Goal: Transaction & Acquisition: Purchase product/service

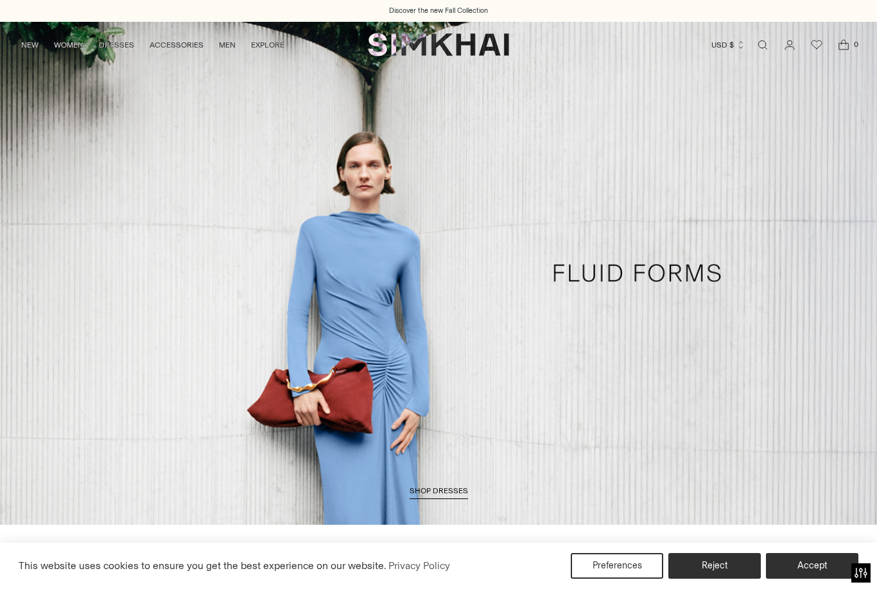
click at [836, 565] on button "Accept" at bounding box center [812, 566] width 92 height 26
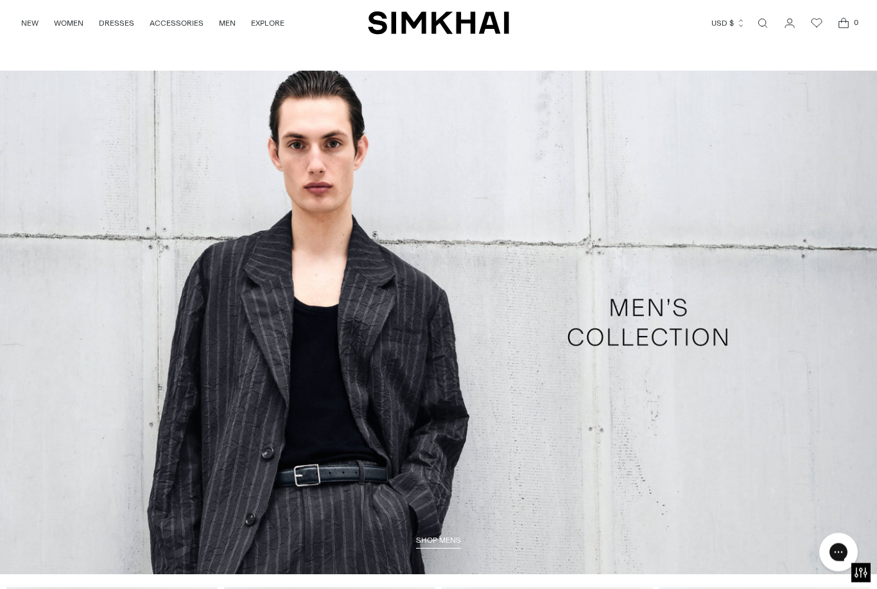
scroll to position [2408, 0]
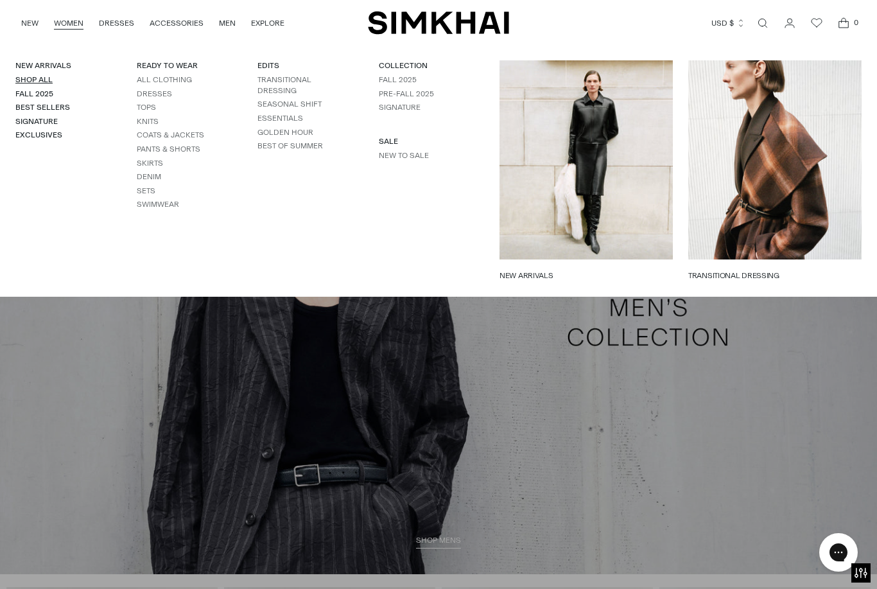
click at [39, 82] on link "Shop All" at bounding box center [33, 79] width 37 height 9
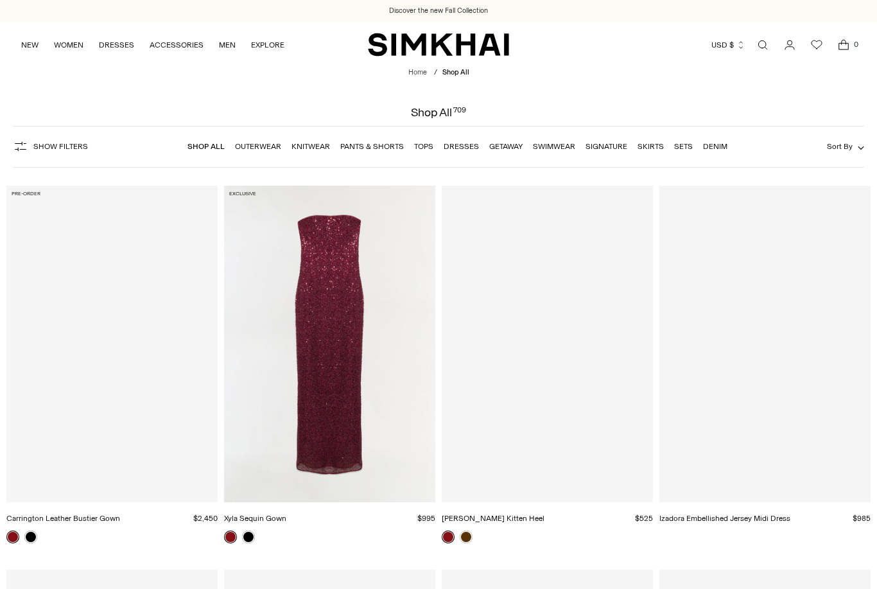
click at [35, 71] on header "Home / Shop All Shop All 709" at bounding box center [438, 92] width 877 height 51
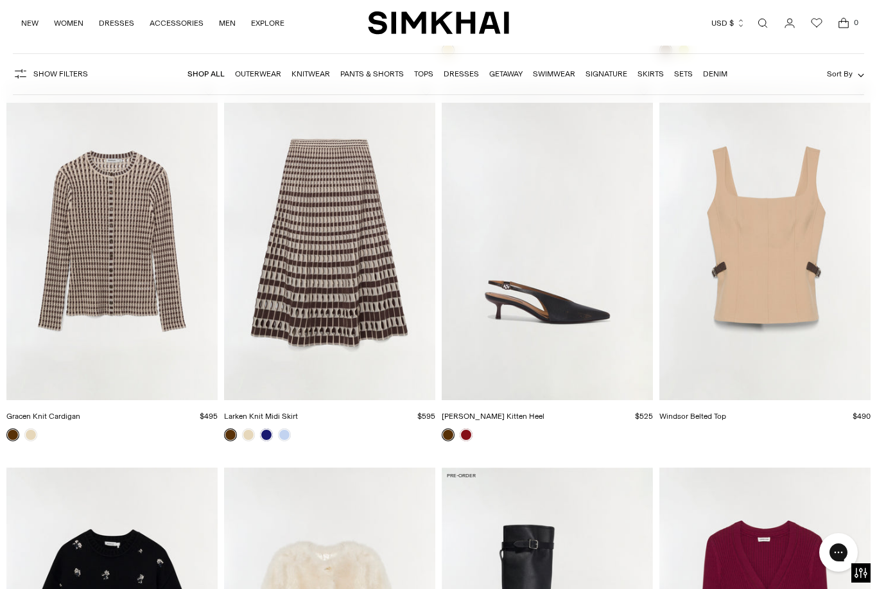
scroll to position [2026, 0]
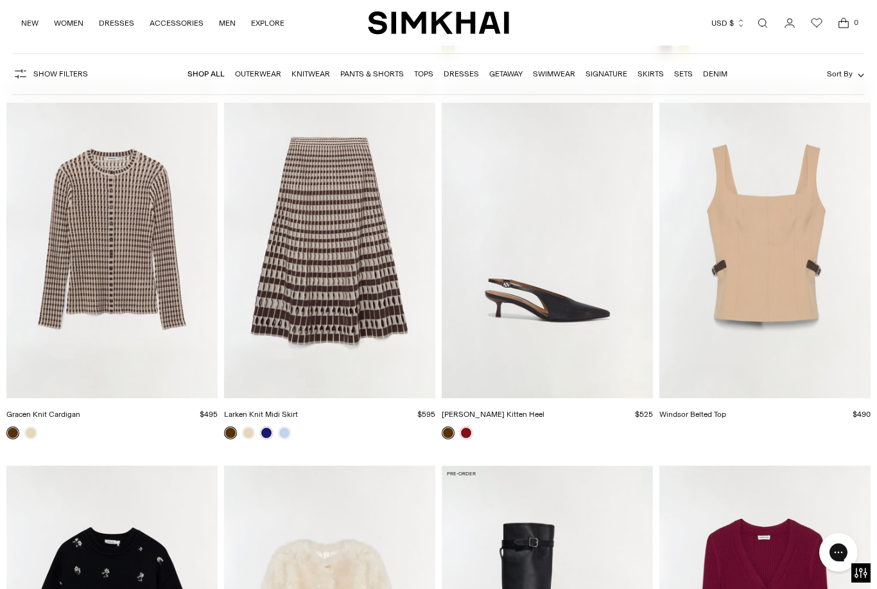
click at [767, 313] on img "Windsor Belted Top" at bounding box center [765, 239] width 211 height 317
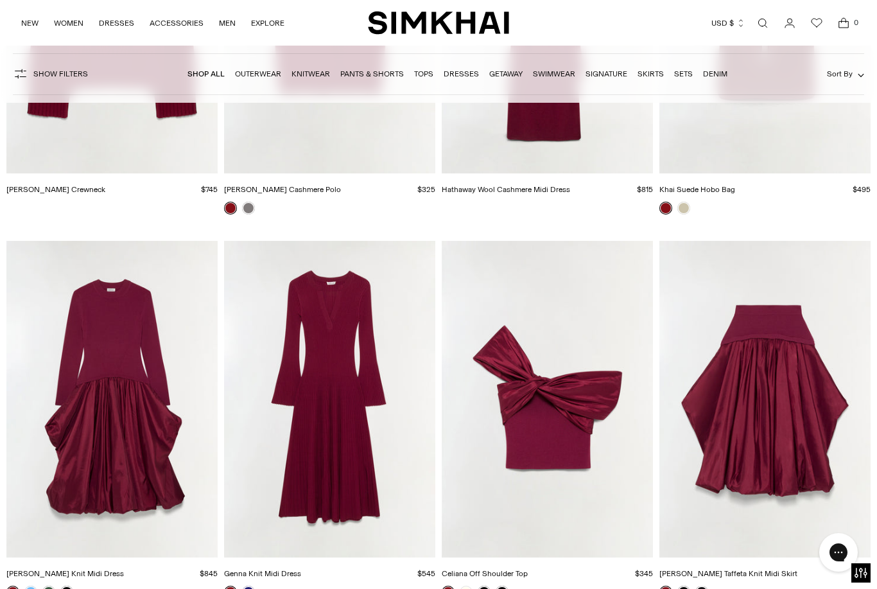
scroll to position [3106, 0]
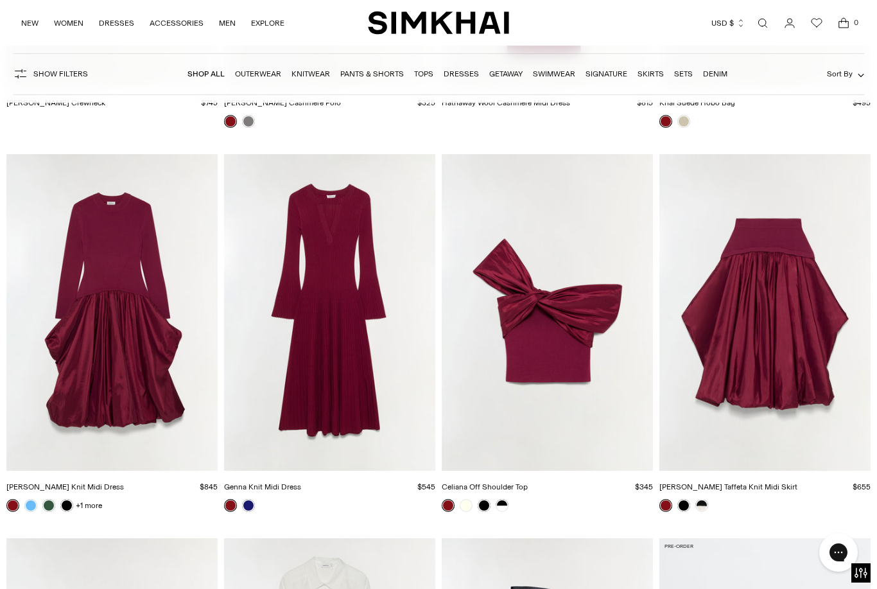
click at [503, 342] on img "Celiana Off Shoulder Top" at bounding box center [547, 312] width 211 height 317
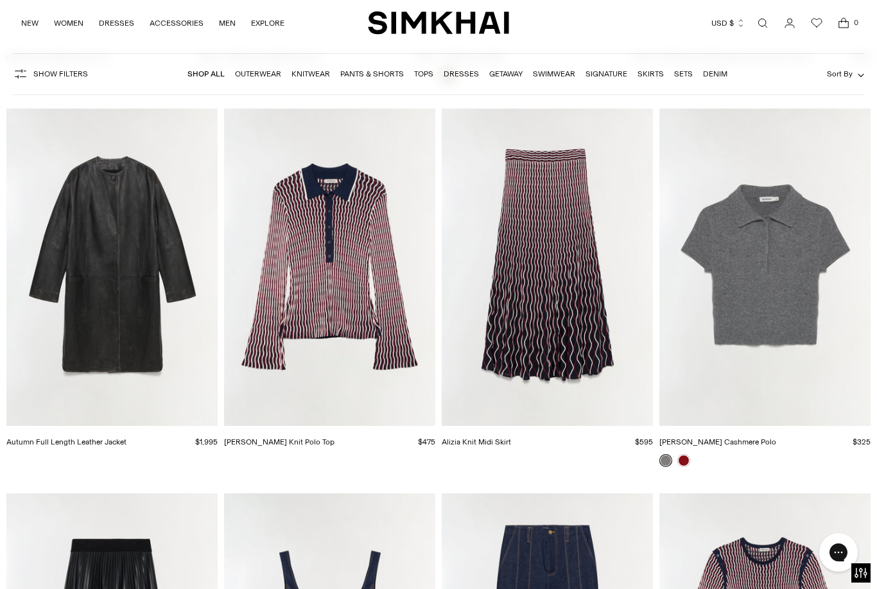
scroll to position [3871, 0]
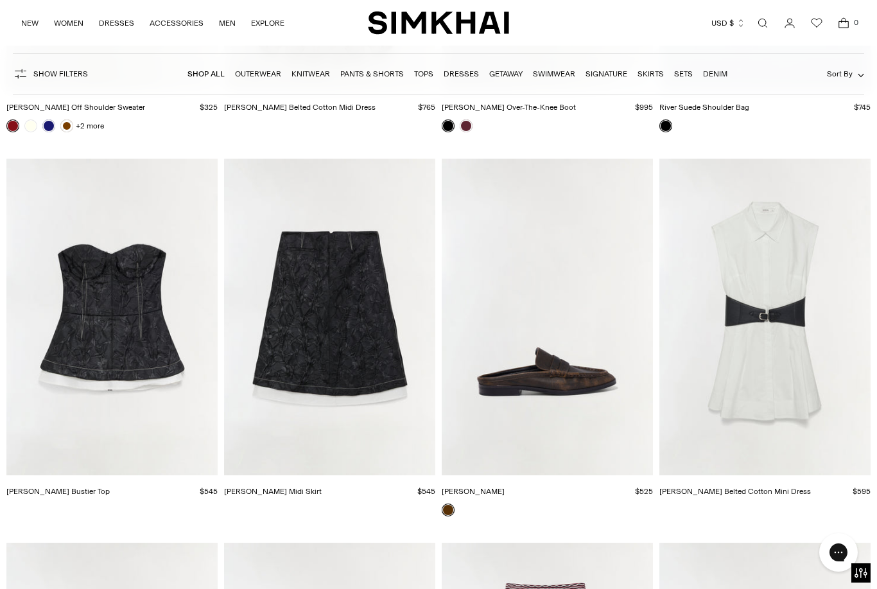
click at [771, 358] on img "Adler Belted Cotton Mini Dress" at bounding box center [765, 317] width 211 height 317
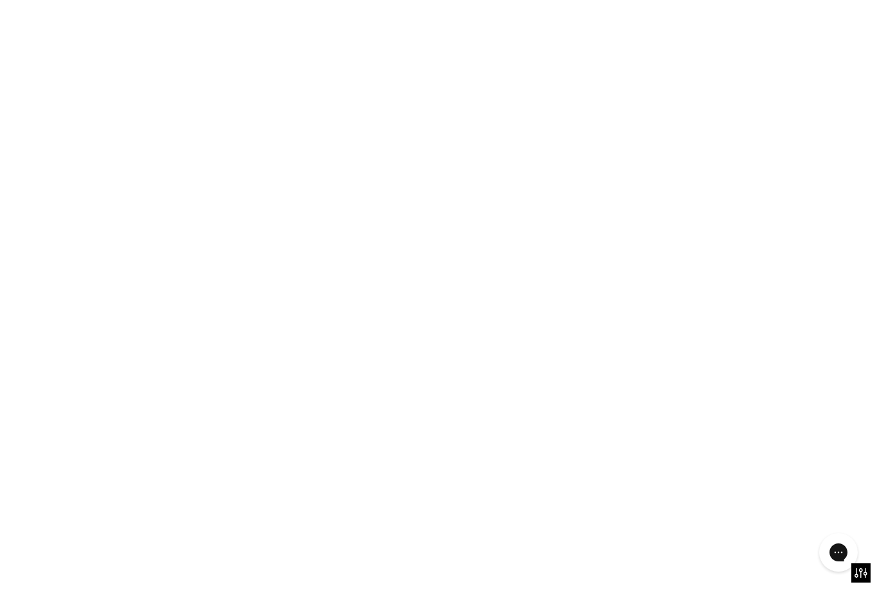
drag, startPoint x: 744, startPoint y: 290, endPoint x: 404, endPoint y: 337, distance: 343.5
click at [745, 251] on img "Adler Belted Cotton Mini Dress" at bounding box center [765, 317] width 211 height 317
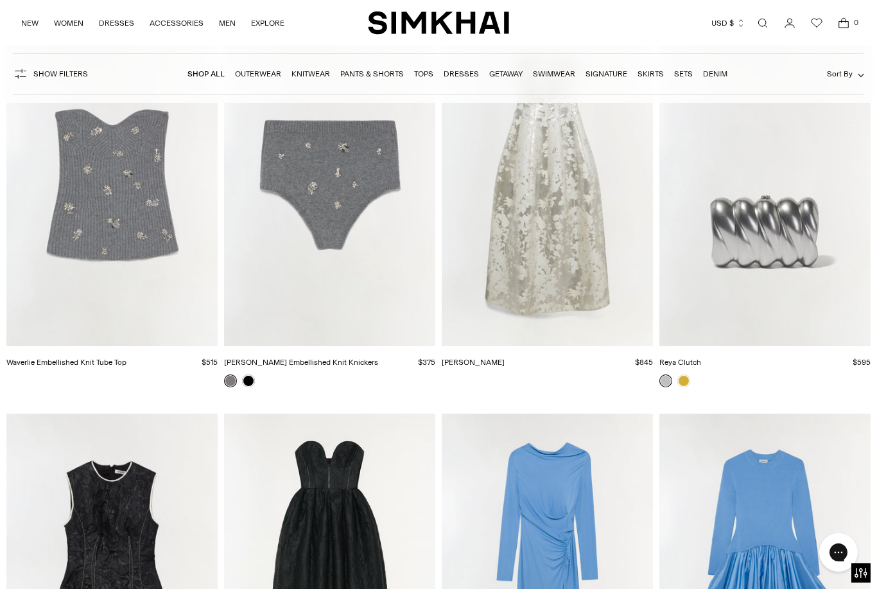
scroll to position [8058, 0]
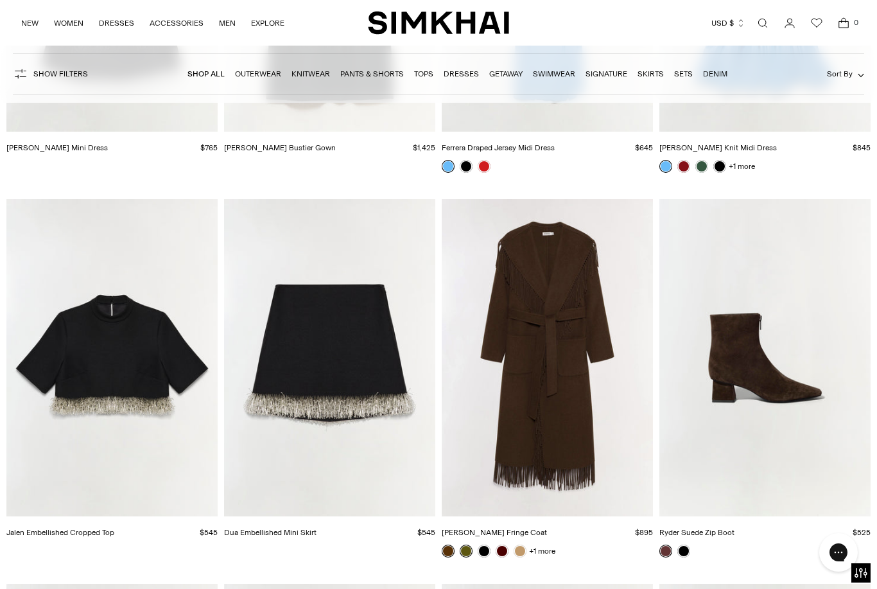
click at [159, 364] on img "Jalen Embellished Cropped Top" at bounding box center [111, 357] width 211 height 317
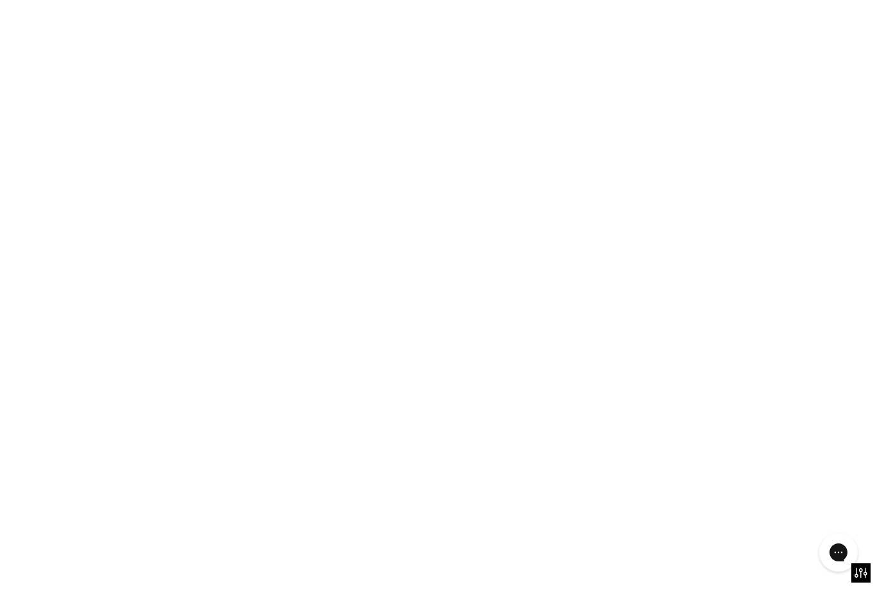
click at [91, 366] on img "Jalen Embellished Cropped Top" at bounding box center [111, 357] width 211 height 317
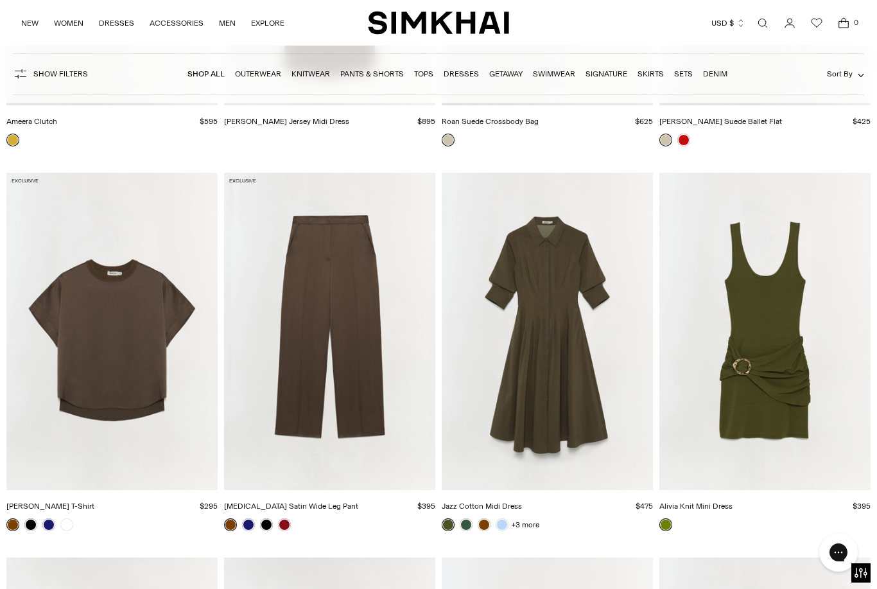
scroll to position [13541, 0]
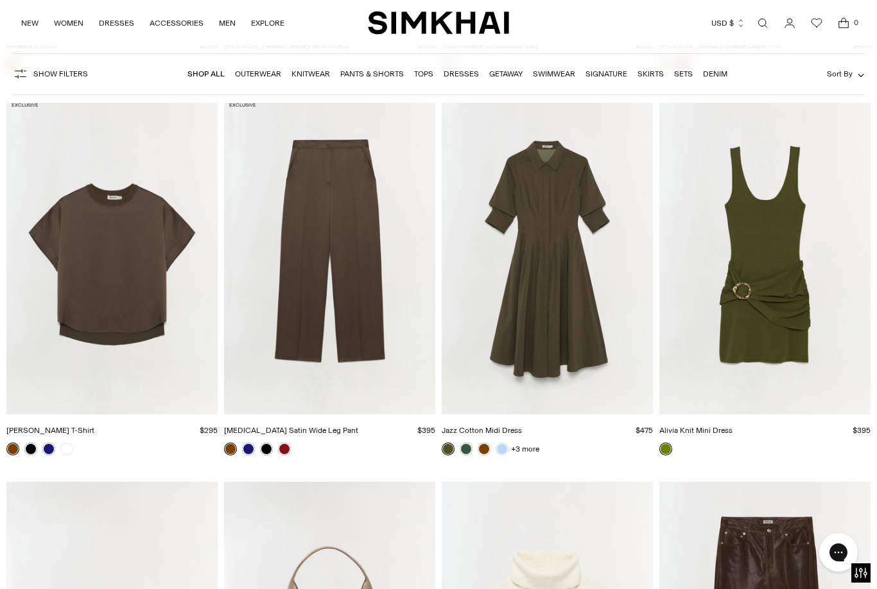
click at [798, 279] on img "Alivia Knit Mini Dress" at bounding box center [765, 255] width 211 height 317
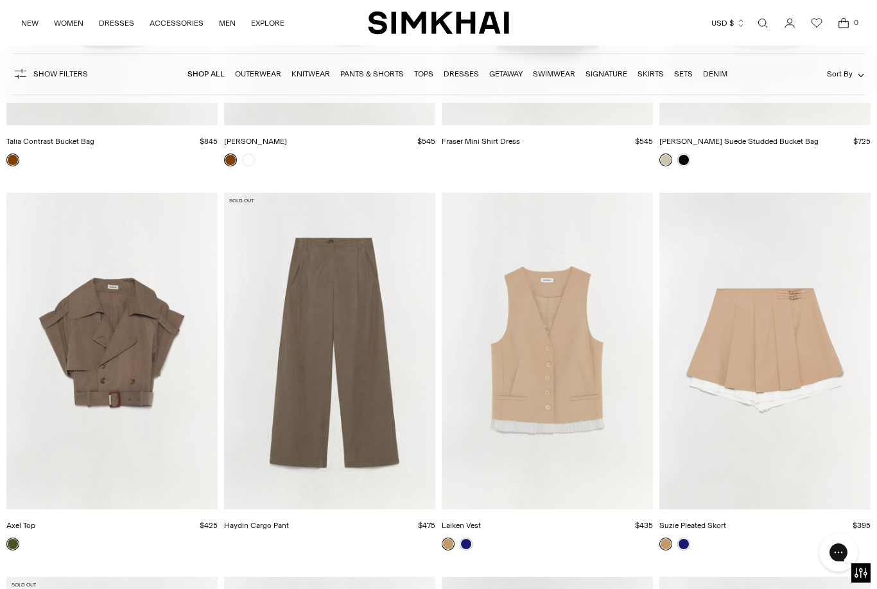
scroll to position [14625, 0]
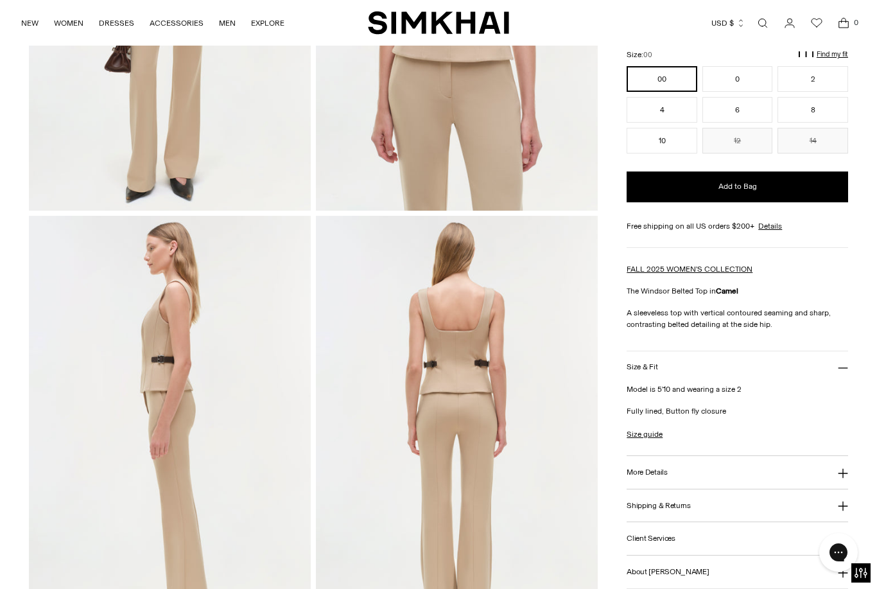
scroll to position [74, 0]
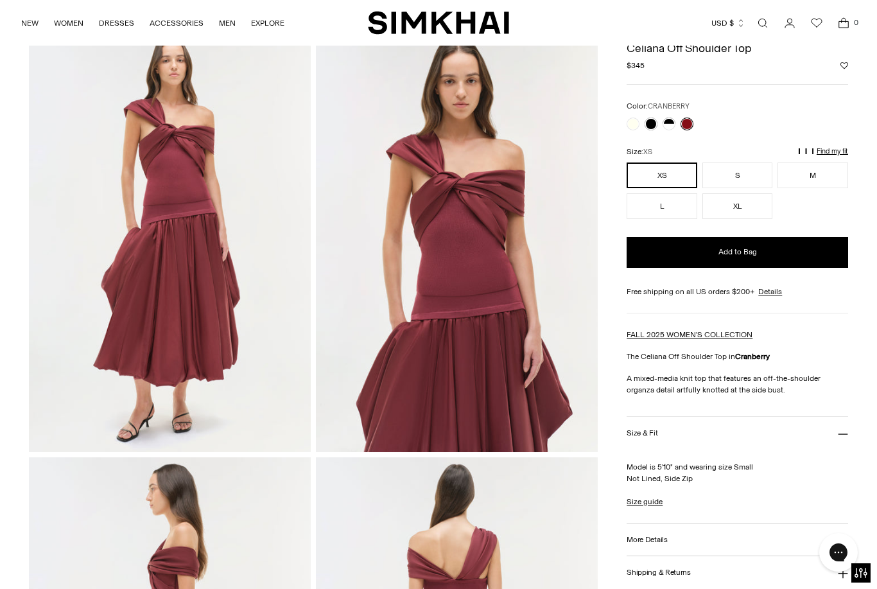
scroll to position [65, 0]
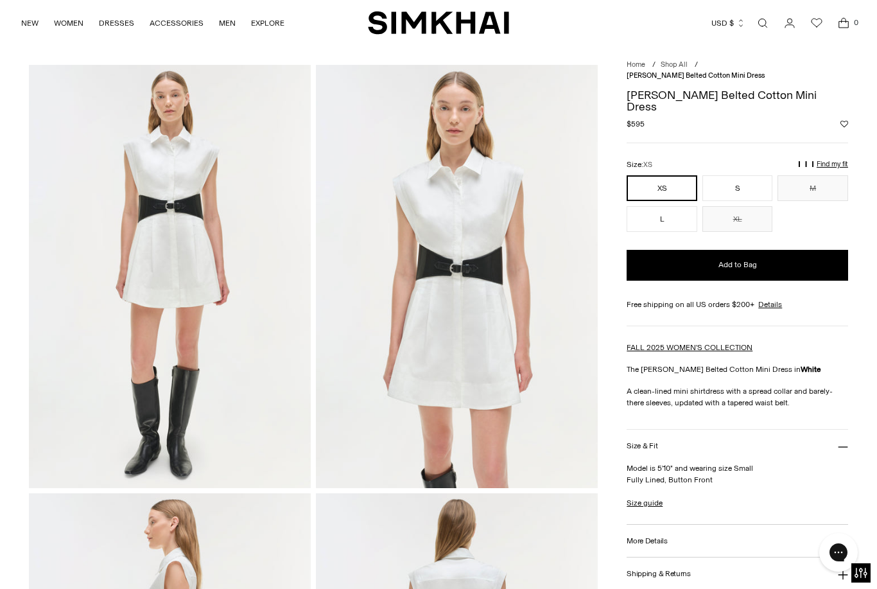
scroll to position [32, 0]
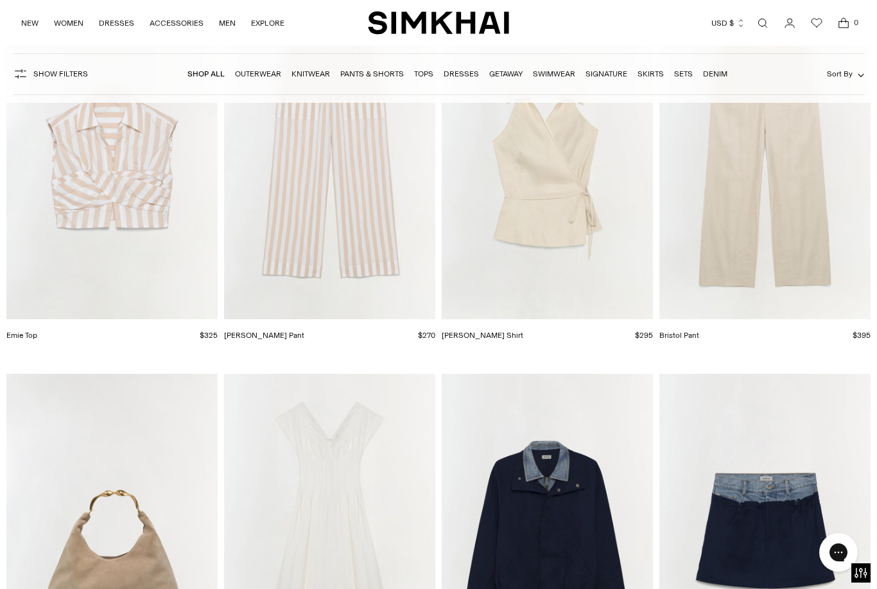
scroll to position [15574, 0]
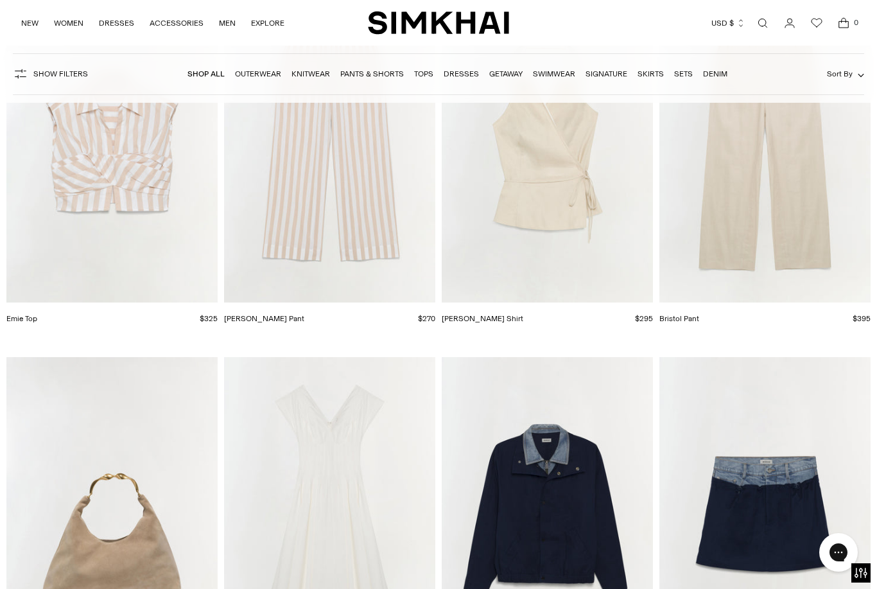
click at [382, 220] on img "Arden Cotton Pant" at bounding box center [329, 144] width 211 height 317
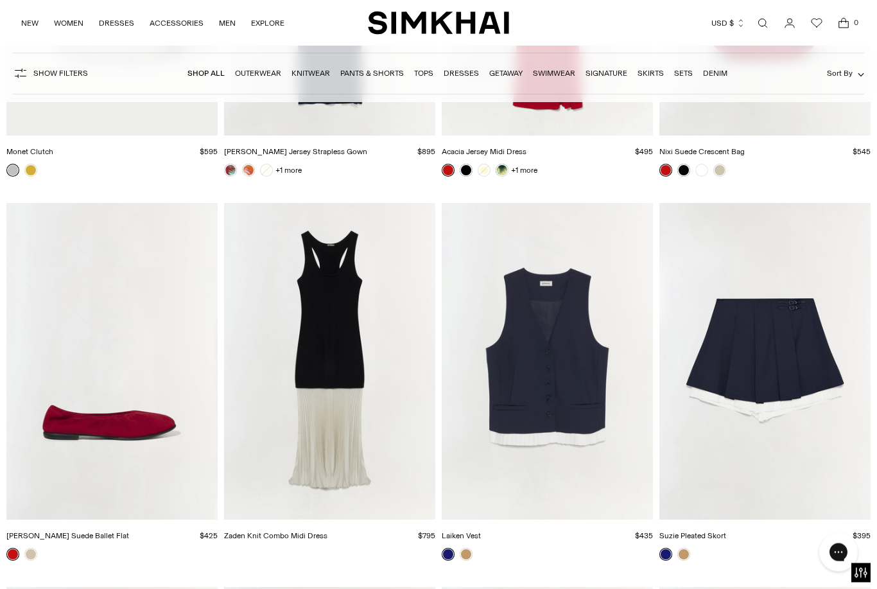
scroll to position [19188, 0]
click at [757, 357] on img "Suzie Pleated Skort" at bounding box center [765, 361] width 211 height 317
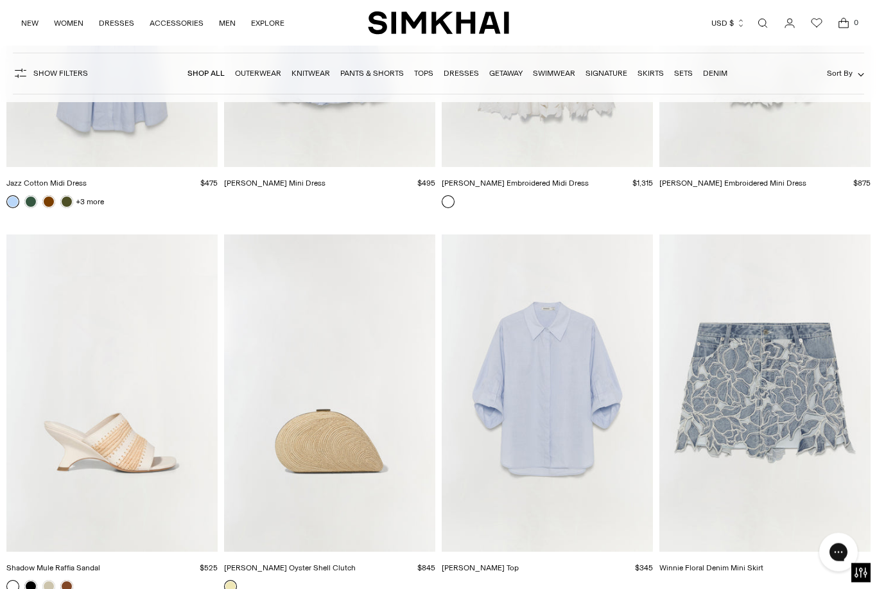
scroll to position [23382, 0]
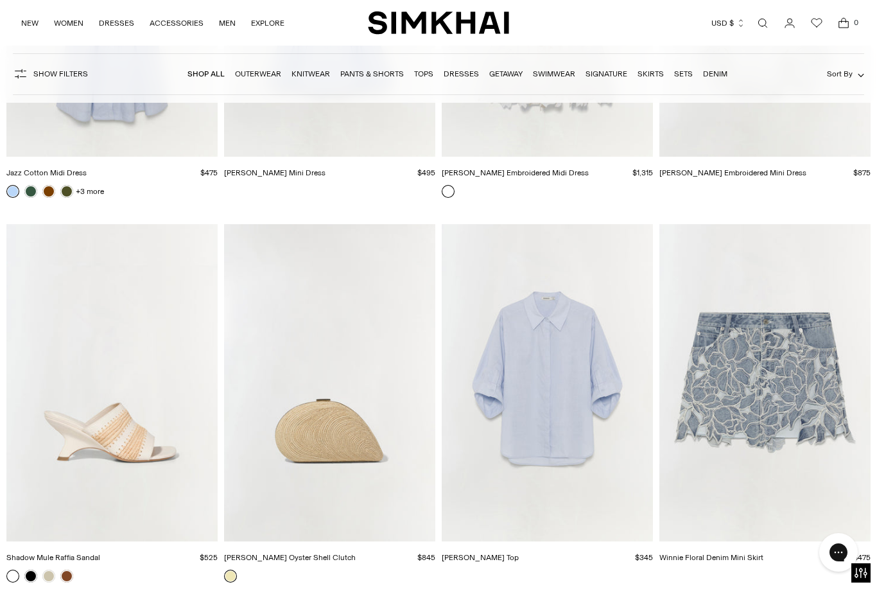
click at [767, 419] on img "Winnie Floral Denim Mini Skirt" at bounding box center [765, 382] width 211 height 317
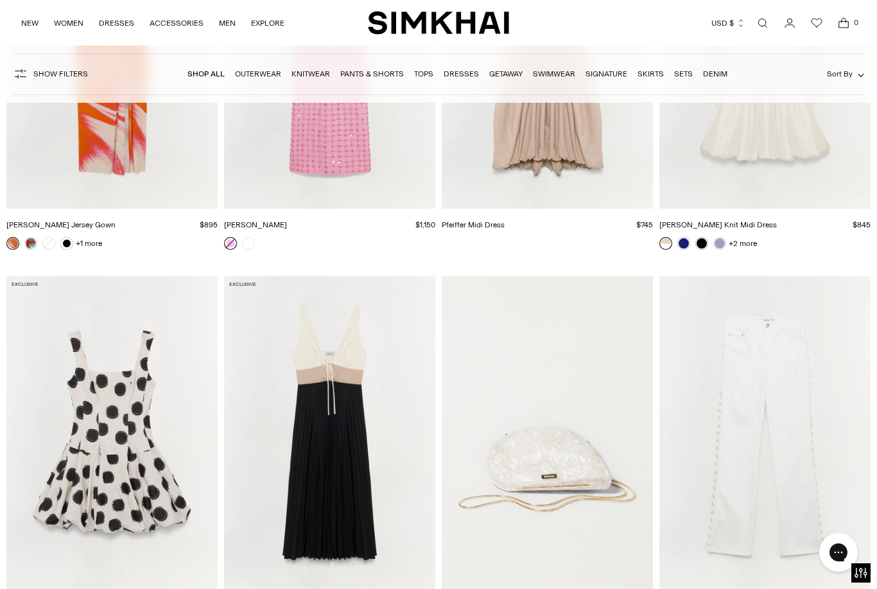
scroll to position [26479, 0]
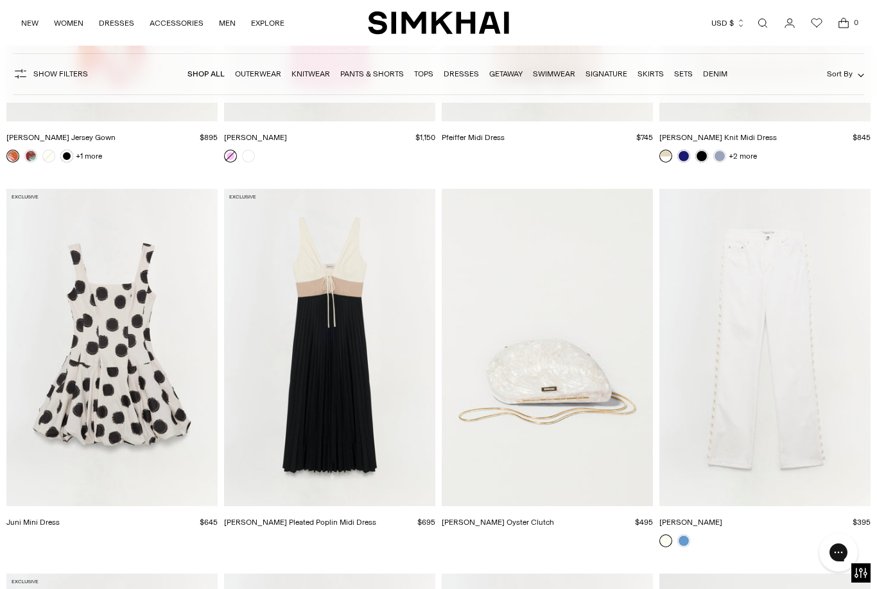
click at [117, 413] on img "Juni Mini Dress" at bounding box center [111, 347] width 211 height 317
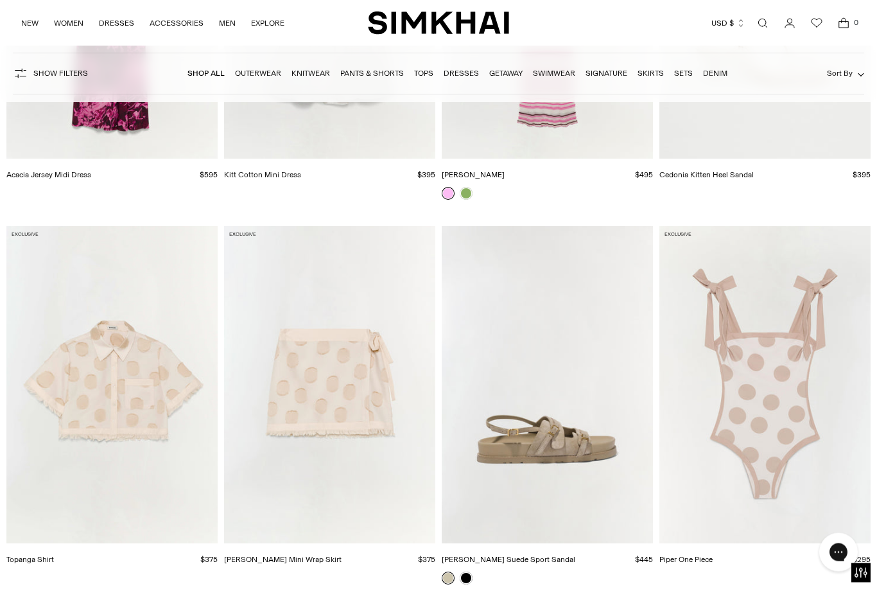
scroll to position [27279, 0]
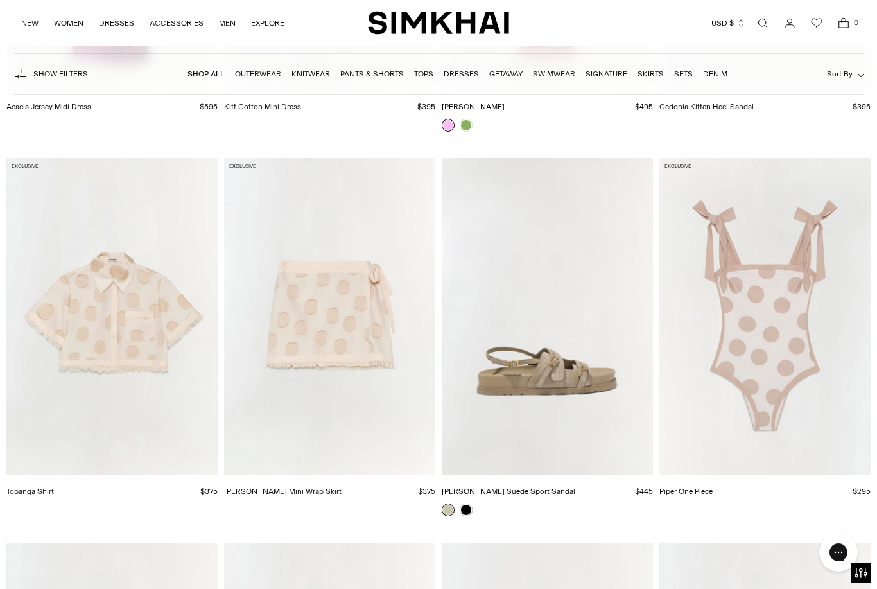
click at [306, 319] on img "Bethany Mini Wrap Skirt" at bounding box center [329, 316] width 211 height 317
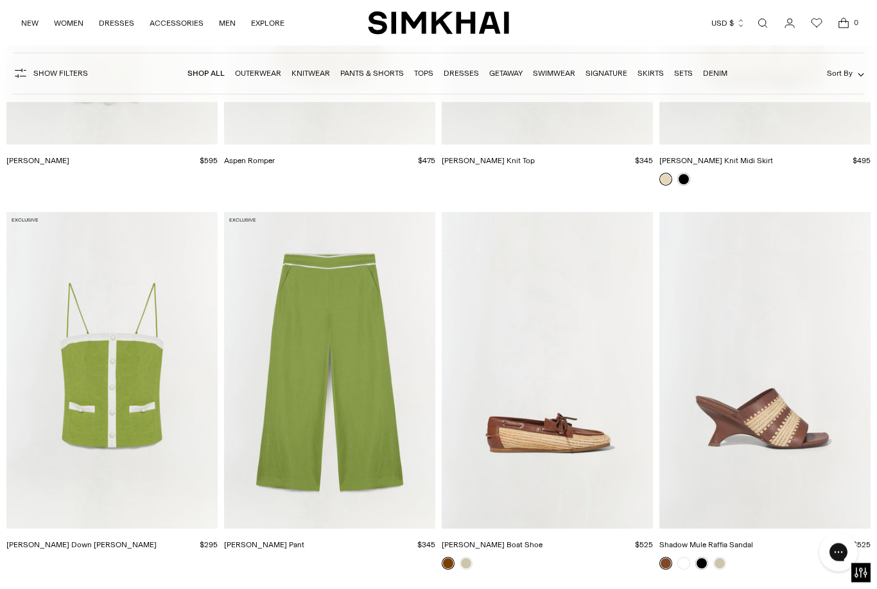
scroll to position [28379, 0]
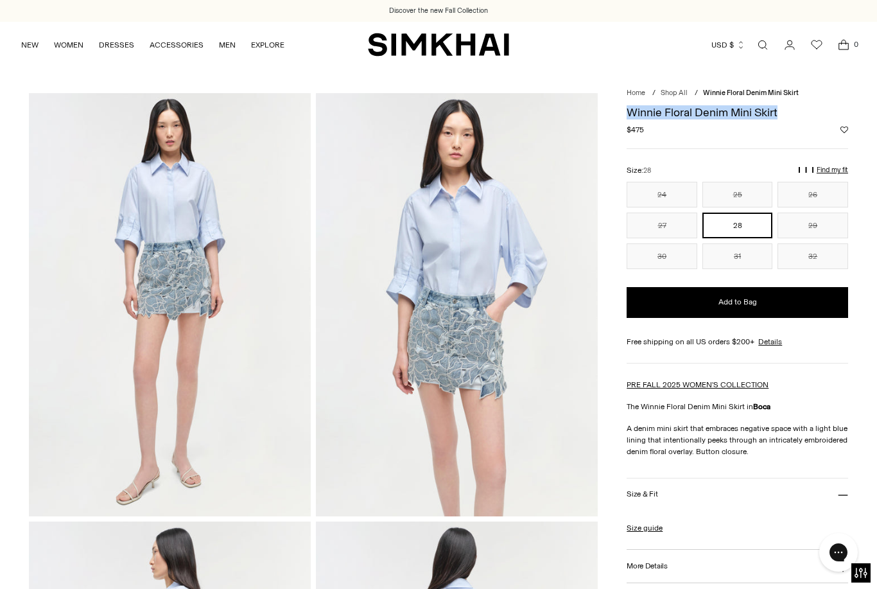
drag, startPoint x: 786, startPoint y: 114, endPoint x: 626, endPoint y: 116, distance: 159.9
copy h1 "Winnie Floral Denim Mini Skirt"
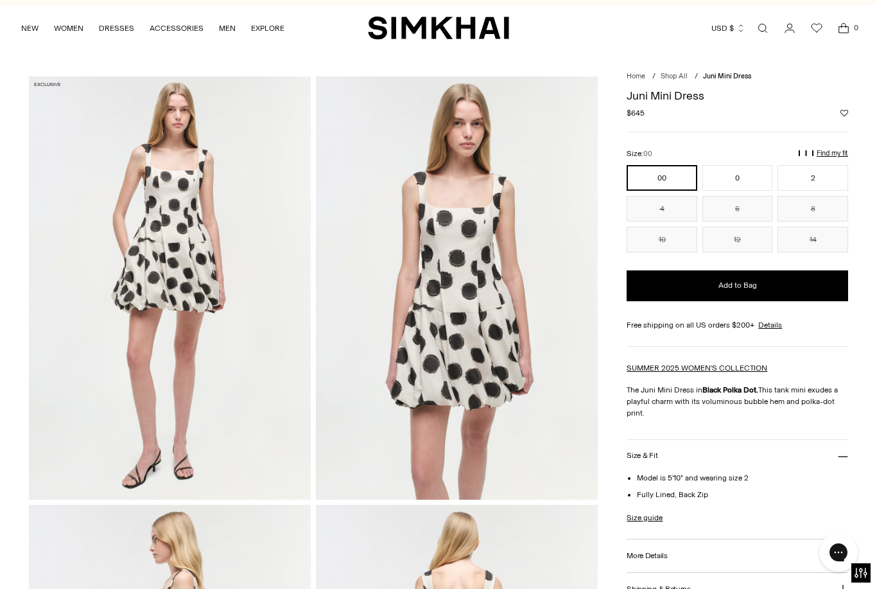
scroll to position [58, 0]
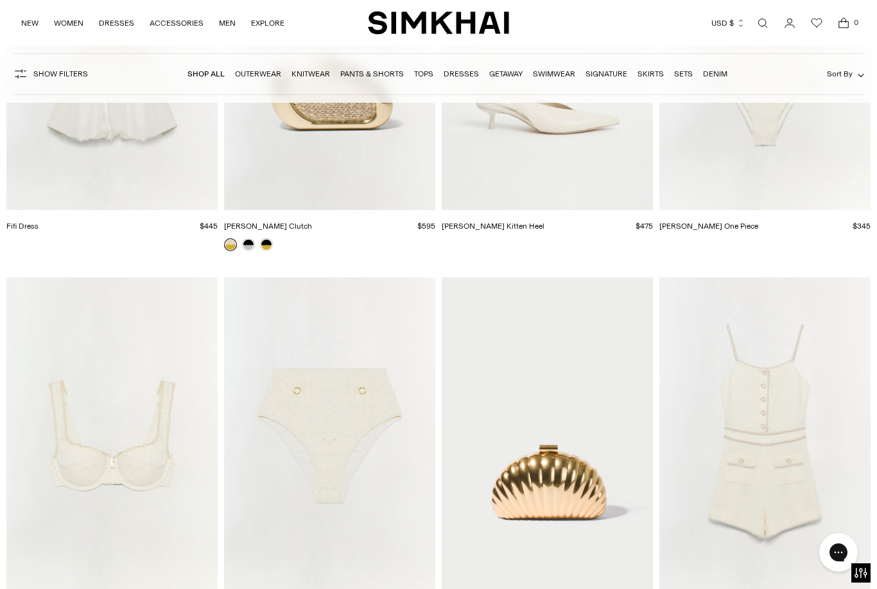
scroll to position [30235, 0]
click at [796, 435] on img "Ginny Romper" at bounding box center [765, 435] width 211 height 317
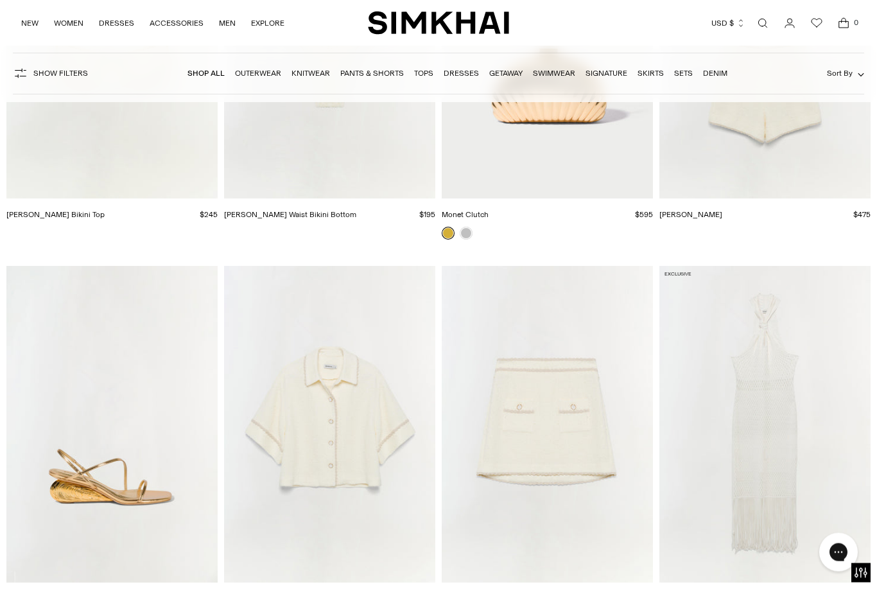
scroll to position [30668, 0]
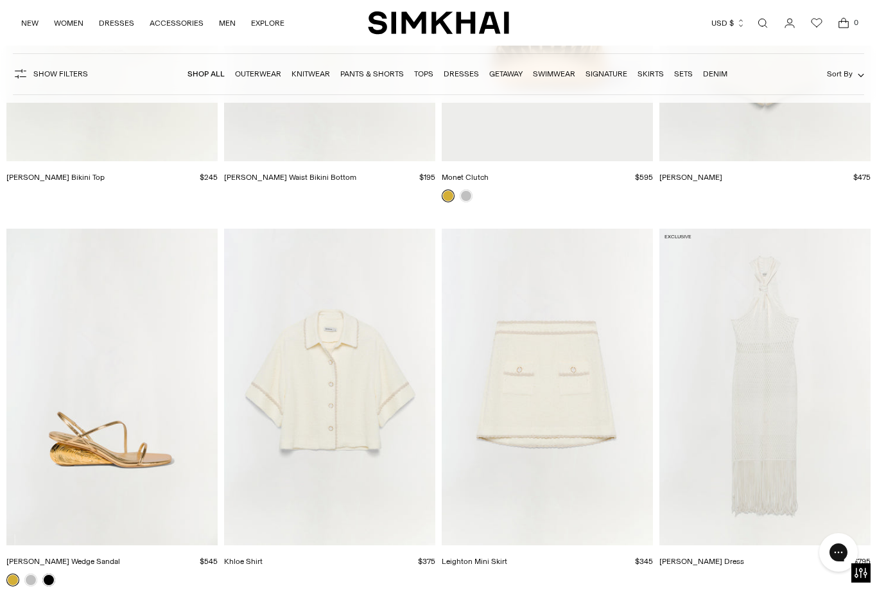
click at [539, 406] on img "Leighton Mini Skirt" at bounding box center [547, 387] width 211 height 317
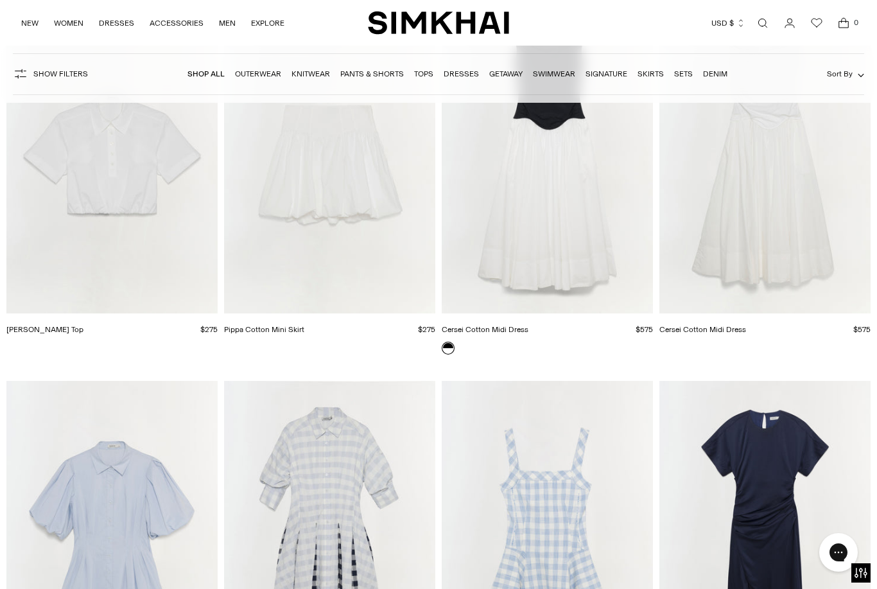
scroll to position [45730, 0]
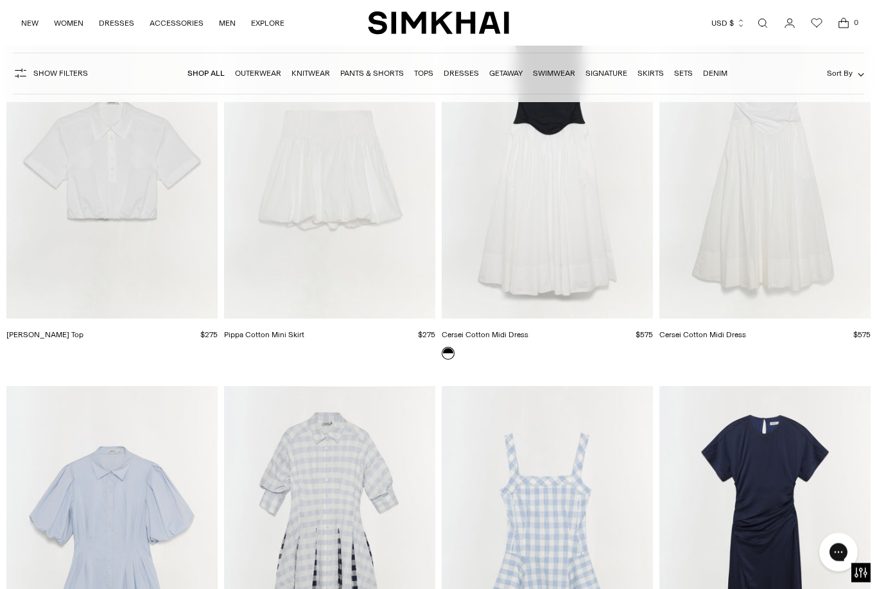
click at [351, 240] on img "Pippa Cotton Mini Skirt" at bounding box center [329, 160] width 211 height 317
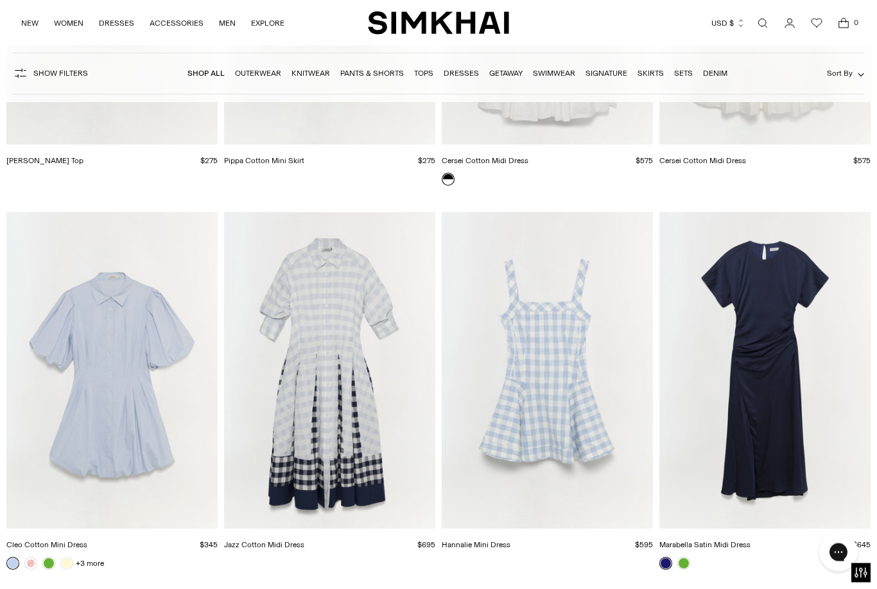
scroll to position [45904, 0]
click at [551, 387] on img "Hannalie Mini Dress" at bounding box center [547, 371] width 211 height 317
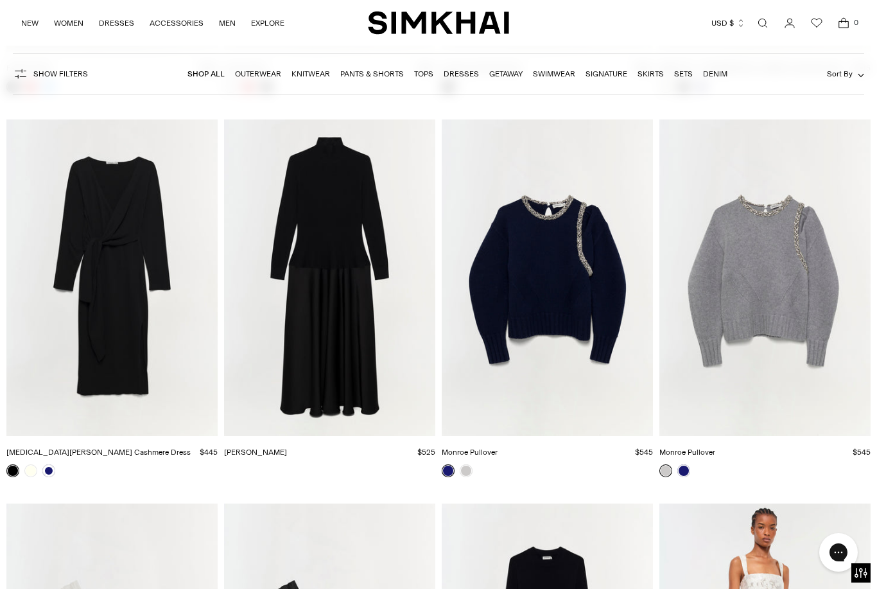
scroll to position [50644, 0]
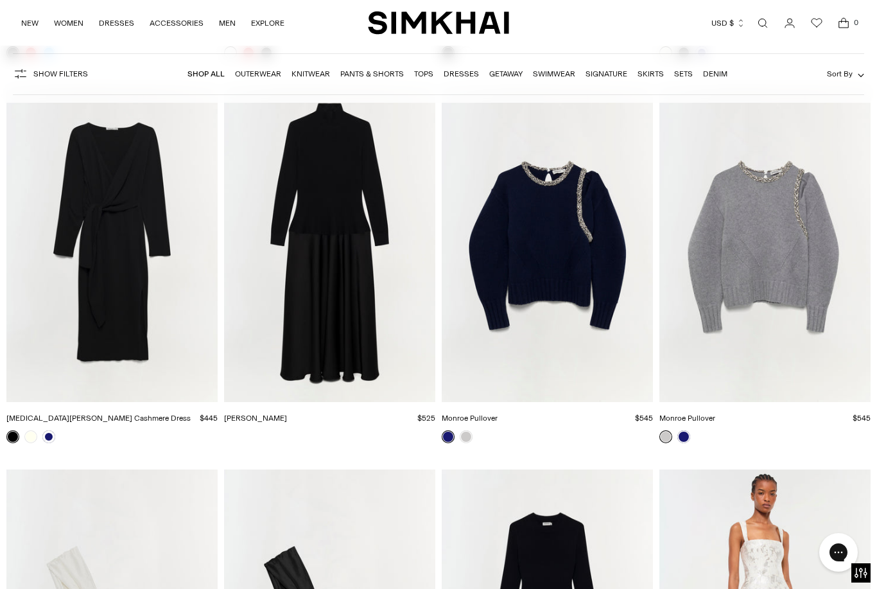
click at [565, 73] on link "Swimwear" at bounding box center [554, 73] width 42 height 9
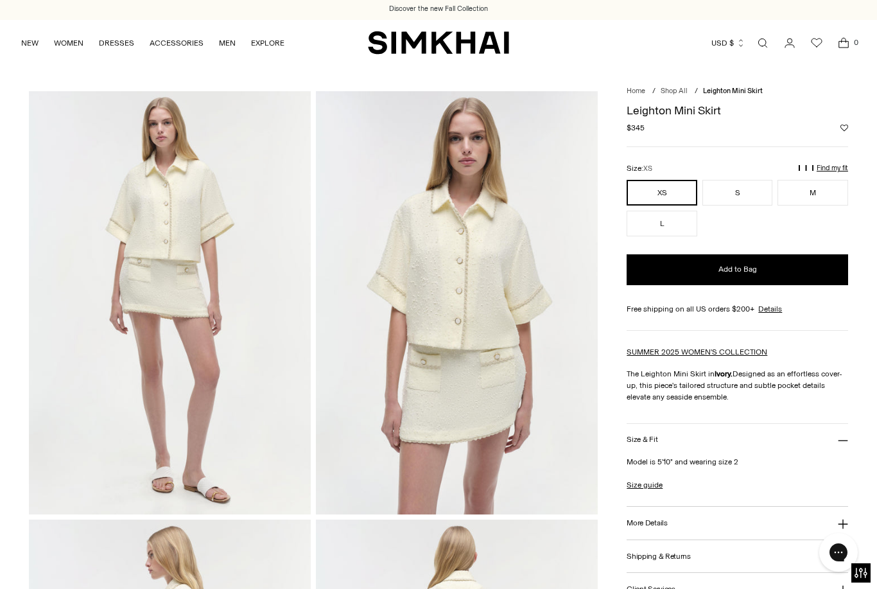
scroll to position [1, 0]
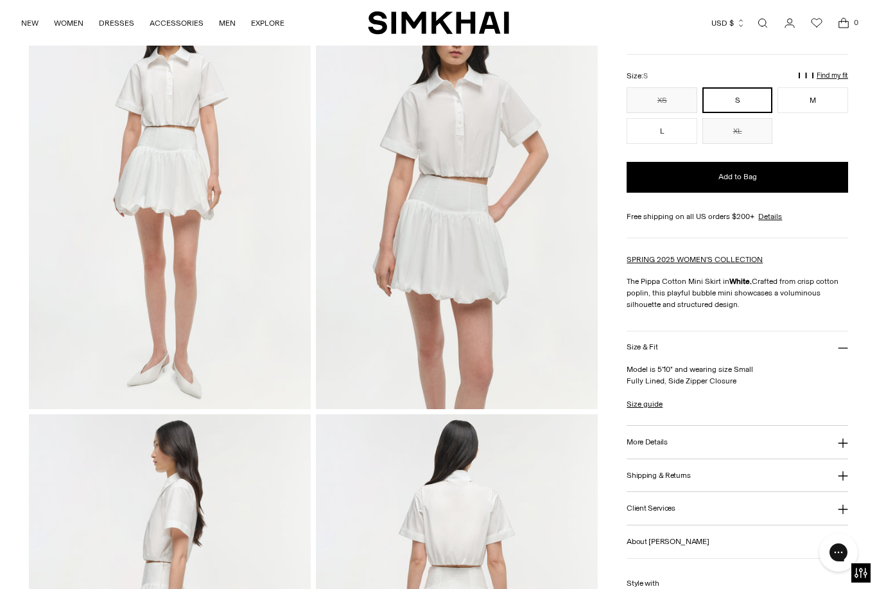
scroll to position [110, 0]
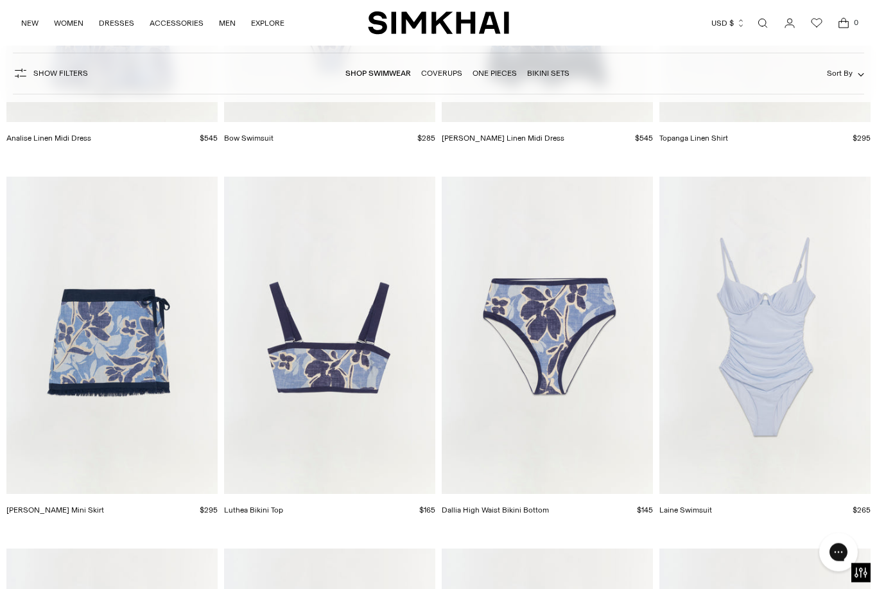
scroll to position [2707, 0]
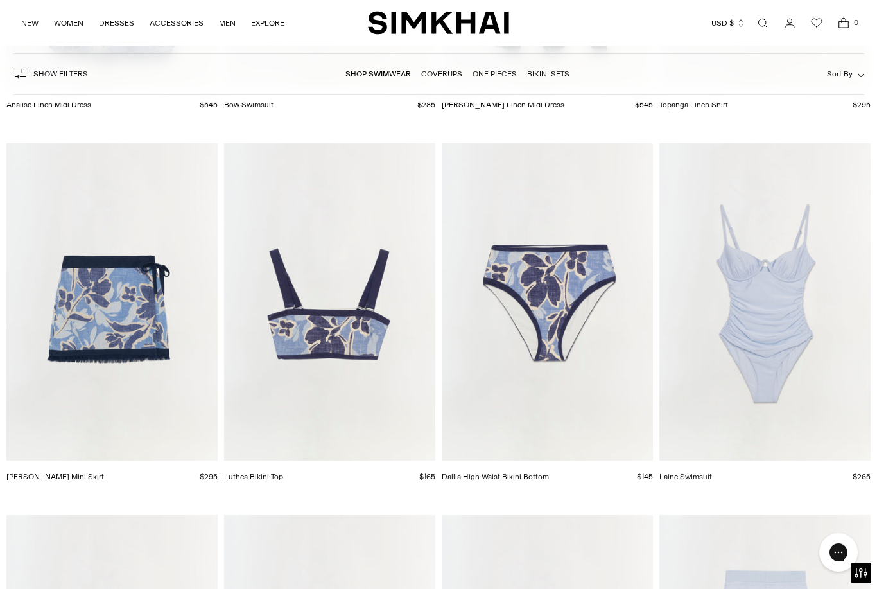
click at [558, 283] on img "Dallia High Waist Bikini Bottom" at bounding box center [547, 301] width 211 height 317
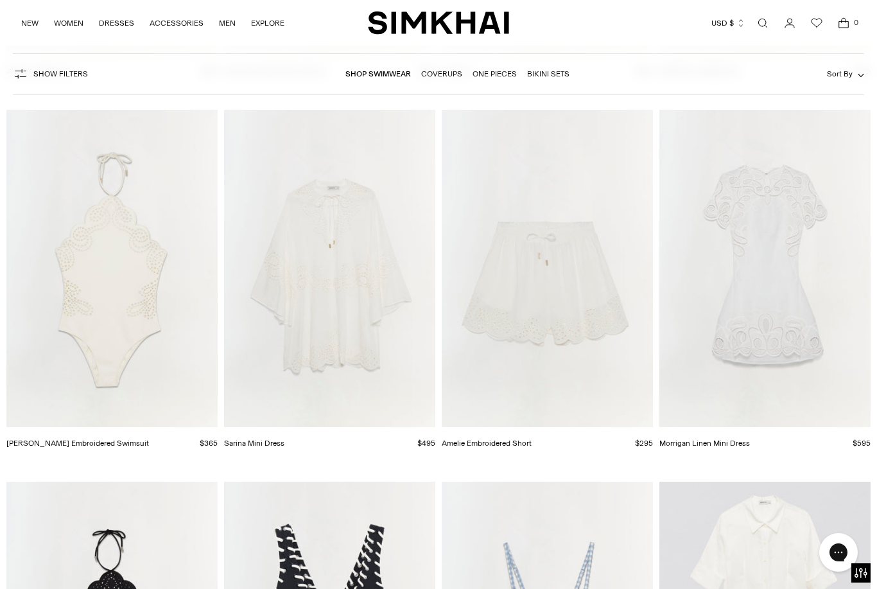
scroll to position [3485, 0]
click at [157, 355] on img "Nicolette Halter Embroidered Swimsuit" at bounding box center [111, 266] width 211 height 317
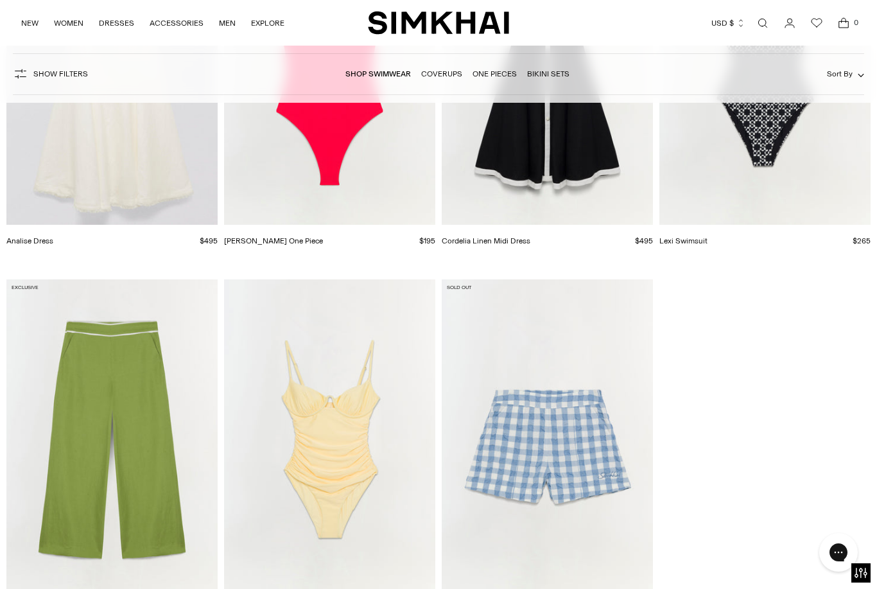
scroll to position [4413, 0]
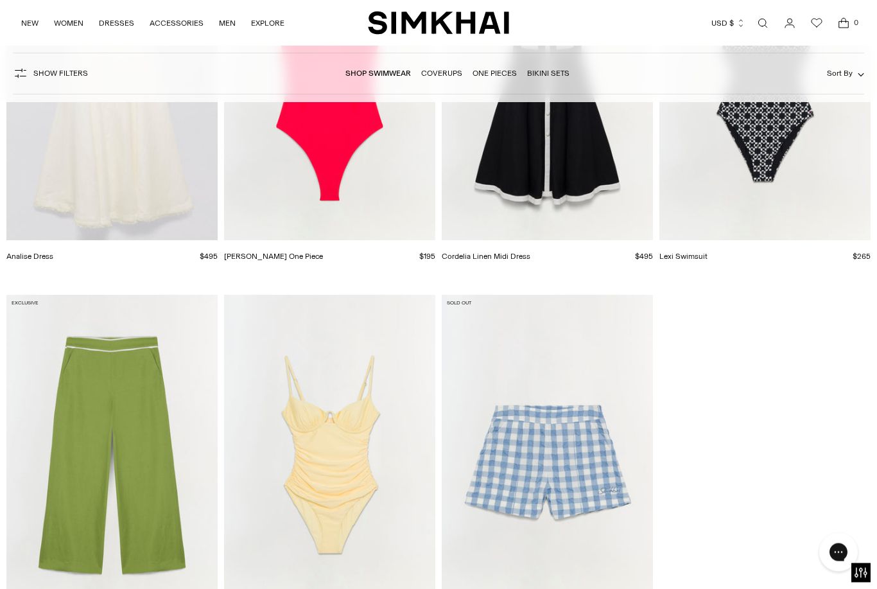
click at [319, 399] on img "Laine Swimsuit" at bounding box center [329, 453] width 211 height 317
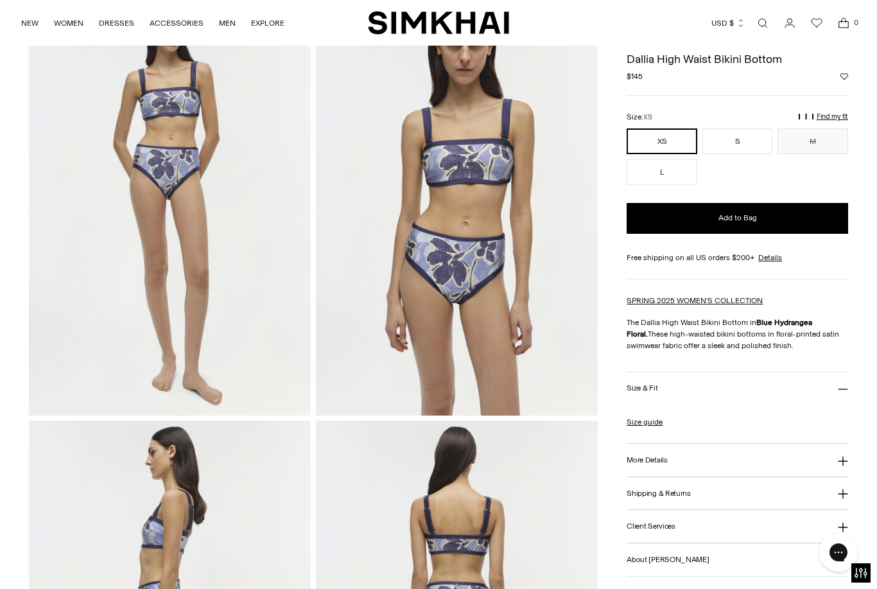
scroll to position [101, 0]
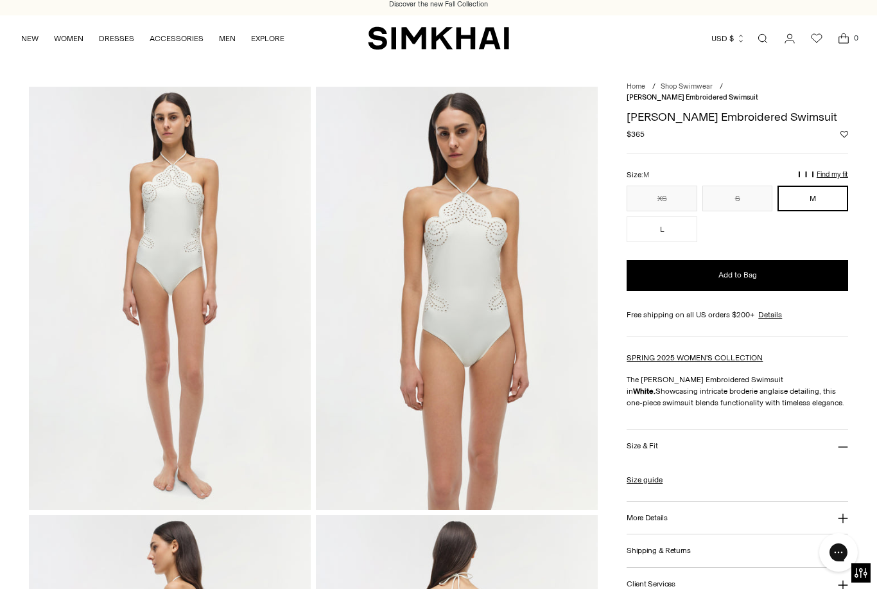
scroll to position [30, 0]
